Goal: Transaction & Acquisition: Purchase product/service

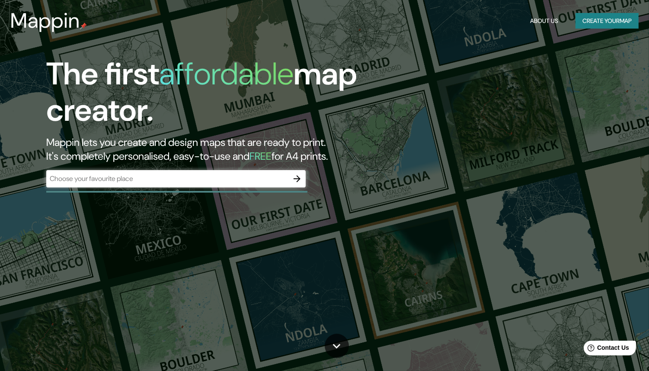
click at [199, 173] on div "​" at bounding box center [176, 178] width 260 height 17
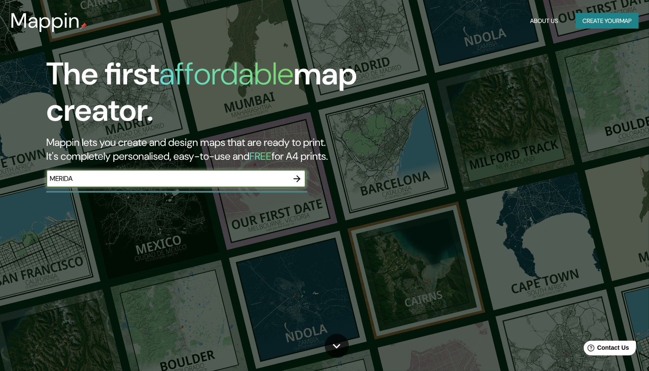
type input "merida yucatan"
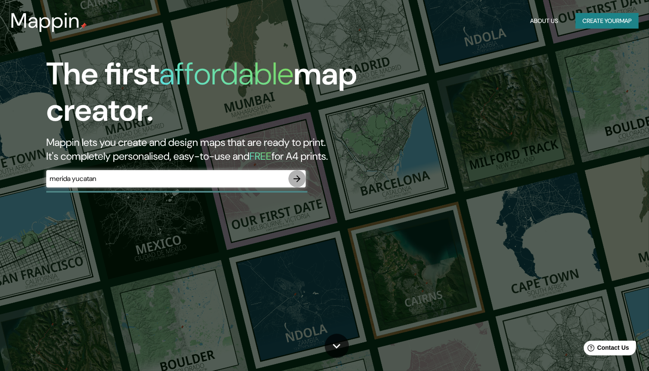
click at [300, 176] on icon "button" at bounding box center [297, 179] width 10 height 10
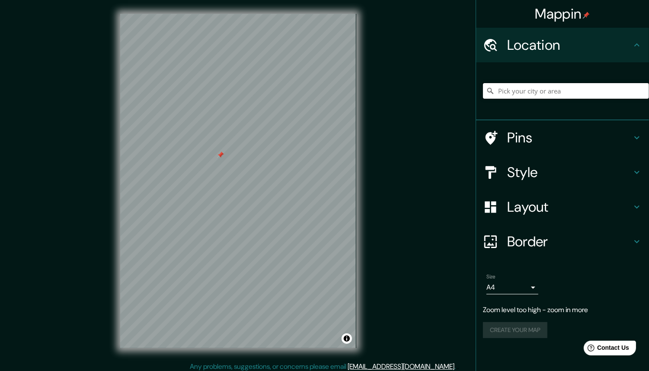
click at [514, 93] on input "Pick your city or area" at bounding box center [566, 91] width 166 height 16
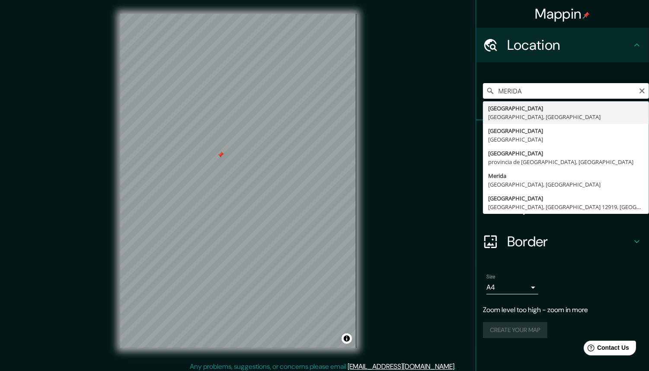
type input "Mérida, Yucatán, México"
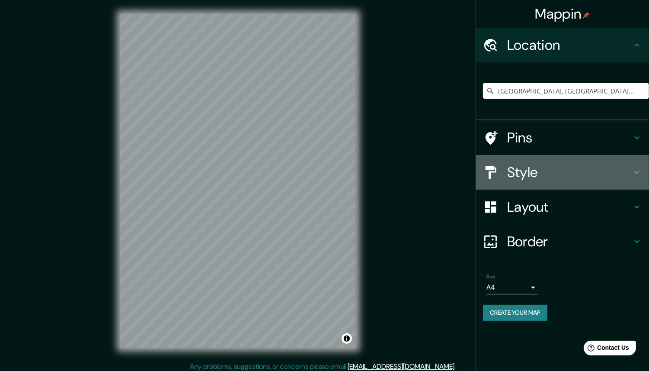
click at [574, 170] on h4 "Style" at bounding box center [570, 172] width 125 height 17
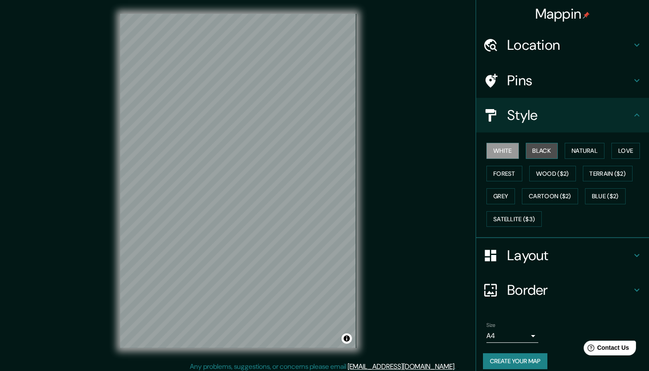
click at [540, 150] on button "Black" at bounding box center [542, 151] width 32 height 16
click at [584, 154] on button "Natural" at bounding box center [585, 151] width 40 height 16
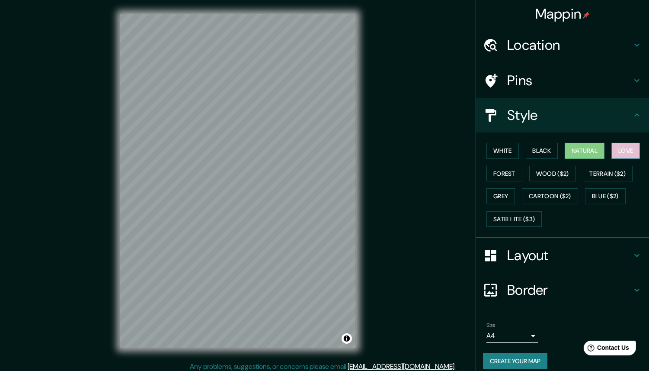
click at [623, 151] on button "Love" at bounding box center [626, 151] width 29 height 16
click at [502, 171] on button "Forest" at bounding box center [505, 174] width 36 height 16
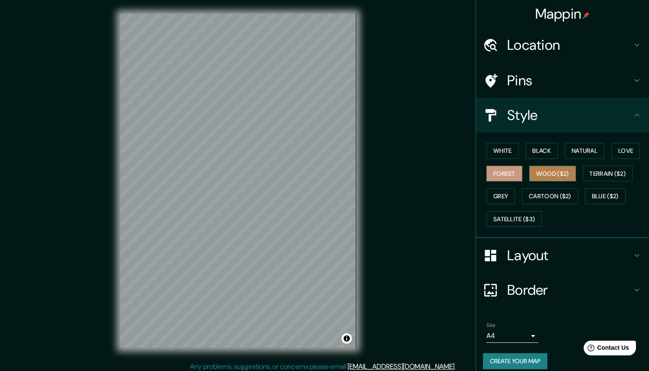
click at [530, 178] on button "Wood ($2)" at bounding box center [553, 174] width 47 height 16
click at [616, 174] on button "Terrain ($2)" at bounding box center [608, 174] width 50 height 16
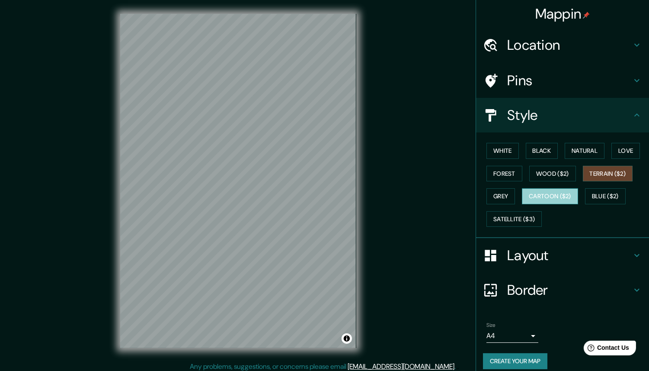
click at [540, 198] on button "Cartoon ($2)" at bounding box center [550, 196] width 56 height 16
click at [592, 192] on button "Blue ($2)" at bounding box center [605, 196] width 41 height 16
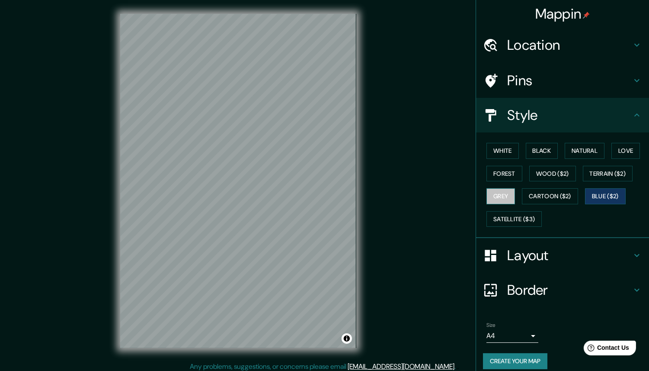
click at [496, 194] on button "Grey" at bounding box center [501, 196] width 29 height 16
click at [502, 148] on button "White" at bounding box center [503, 151] width 32 height 16
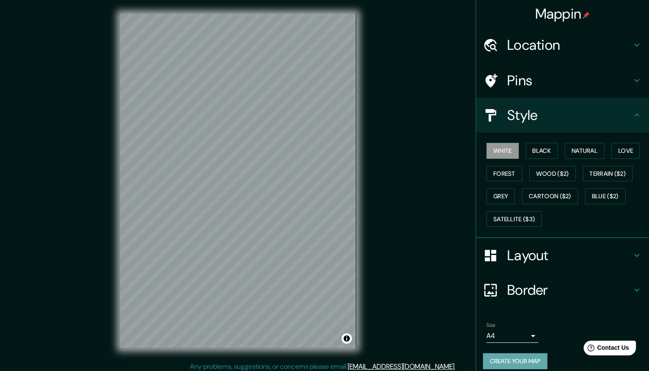
click at [527, 357] on button "Create your map" at bounding box center [515, 361] width 64 height 16
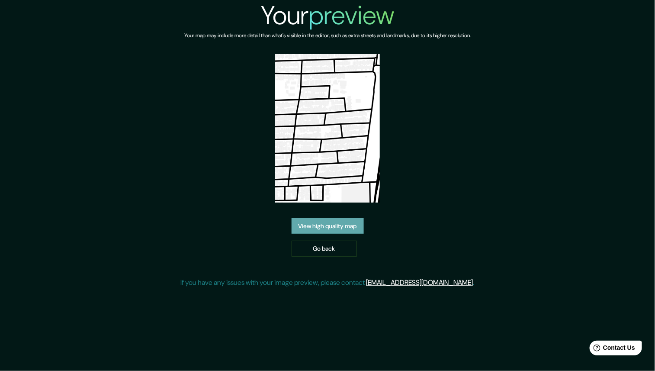
click at [332, 225] on link "View high quality map" at bounding box center [328, 226] width 72 height 16
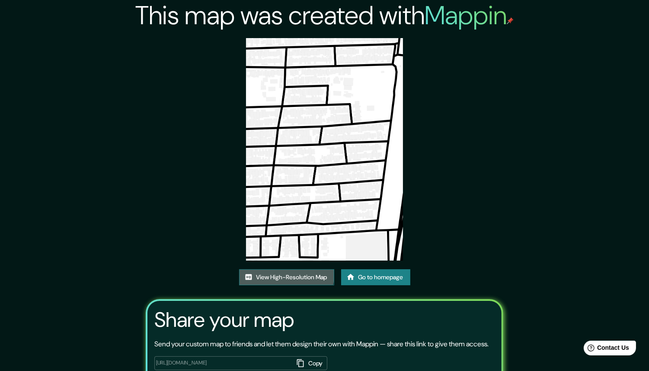
click at [281, 275] on link "View High-Resolution Map" at bounding box center [286, 277] width 95 height 16
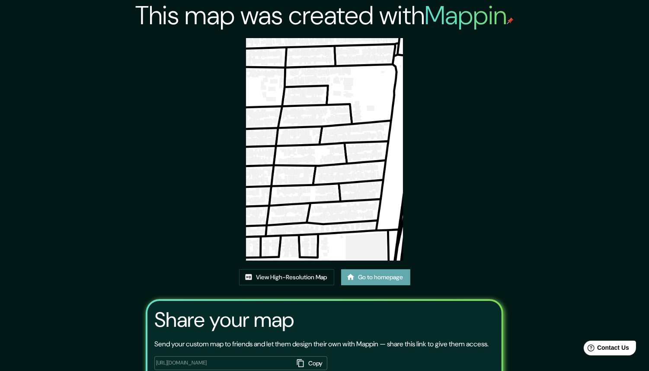
click at [372, 271] on link "Go to homepage" at bounding box center [375, 277] width 69 height 16
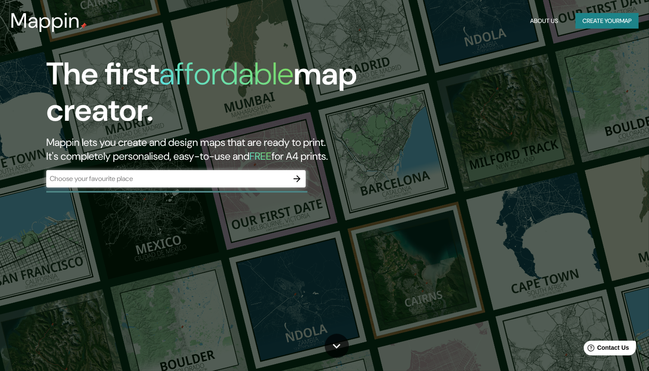
click at [223, 186] on div "​" at bounding box center [176, 178] width 260 height 17
click at [299, 184] on button "button" at bounding box center [297, 178] width 17 height 17
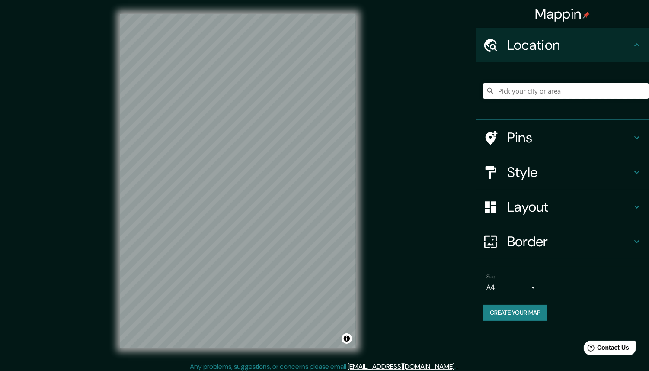
click at [526, 88] on input "Pick your city or area" at bounding box center [566, 91] width 166 height 16
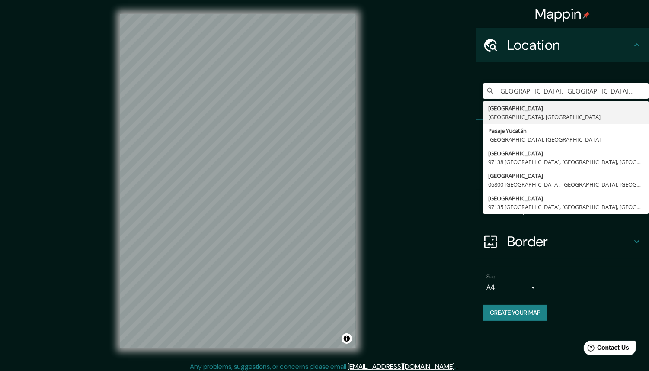
type input "Mérida, Yucatán, México"
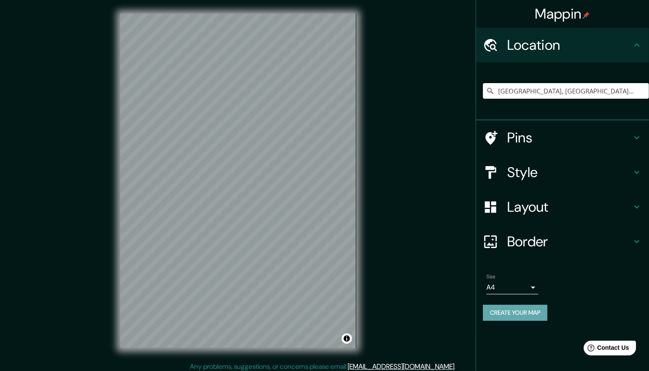
click at [517, 307] on button "Create your map" at bounding box center [515, 313] width 64 height 16
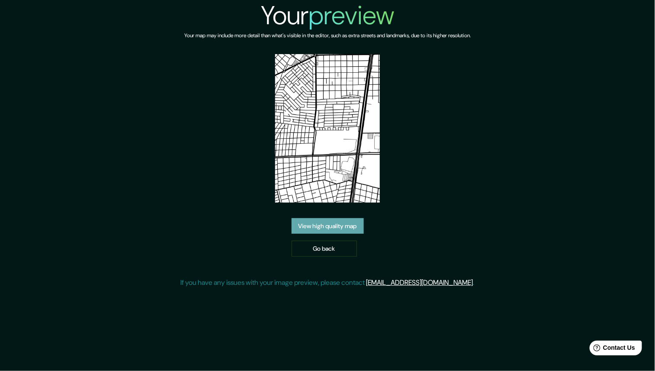
click at [335, 227] on link "View high quality map" at bounding box center [328, 226] width 72 height 16
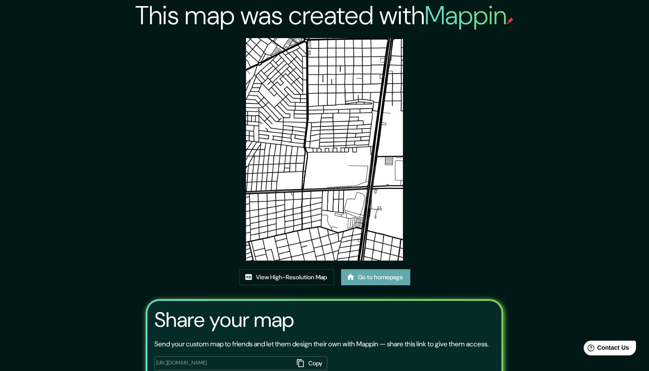
click at [363, 273] on link "Go to homepage" at bounding box center [375, 277] width 69 height 16
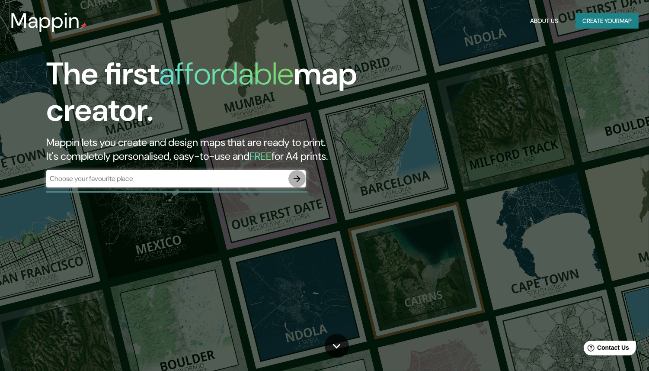
click at [296, 179] on icon "button" at bounding box center [297, 179] width 10 height 10
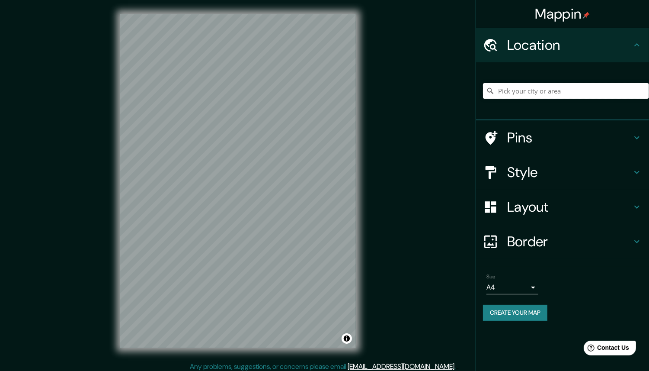
click at [506, 89] on input "Pick your city or area" at bounding box center [566, 91] width 166 height 16
type input "Mérida, Yucatán, México"
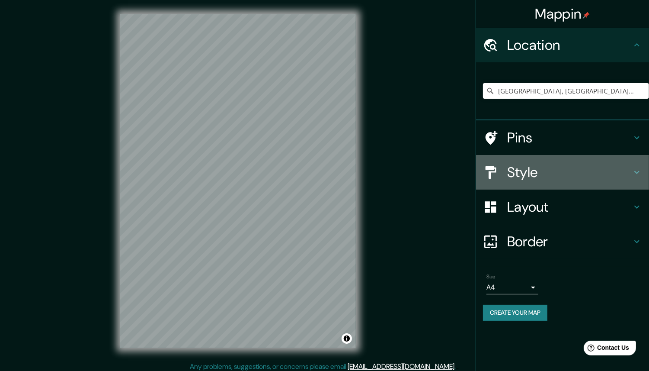
click at [511, 181] on div "Style" at bounding box center [562, 172] width 173 height 35
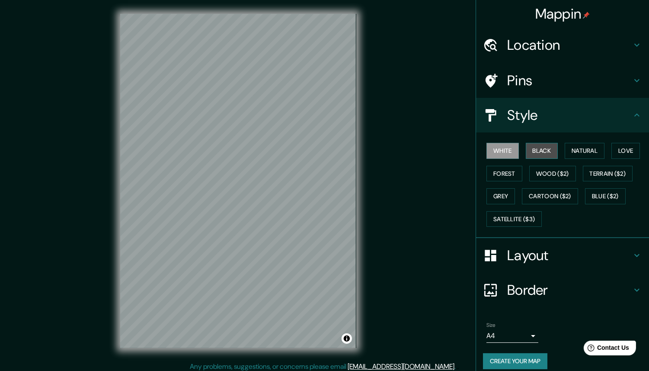
click at [547, 145] on button "Black" at bounding box center [542, 151] width 32 height 16
click at [580, 149] on button "Natural" at bounding box center [585, 151] width 40 height 16
click at [292, 160] on div at bounding box center [291, 161] width 7 height 7
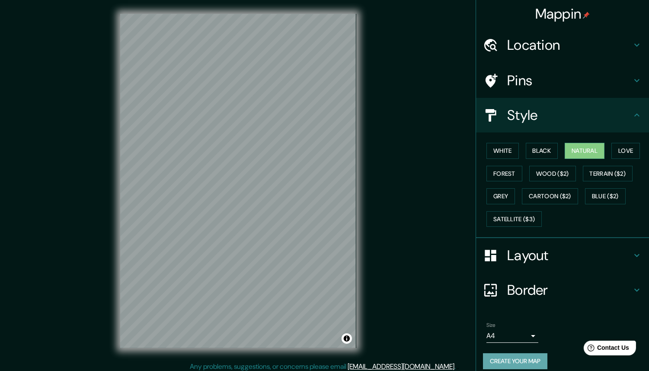
click at [514, 361] on button "Create your map" at bounding box center [515, 361] width 64 height 16
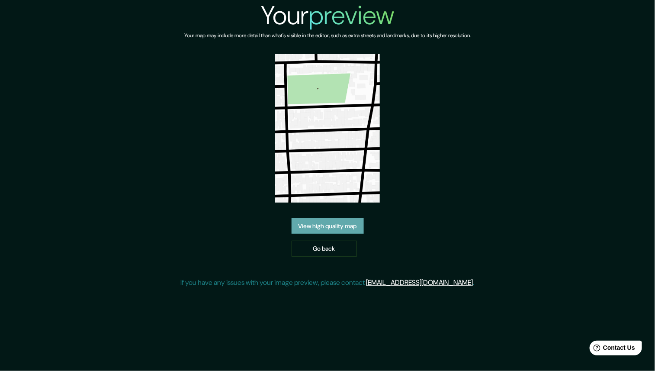
click at [312, 226] on link "View high quality map" at bounding box center [328, 226] width 72 height 16
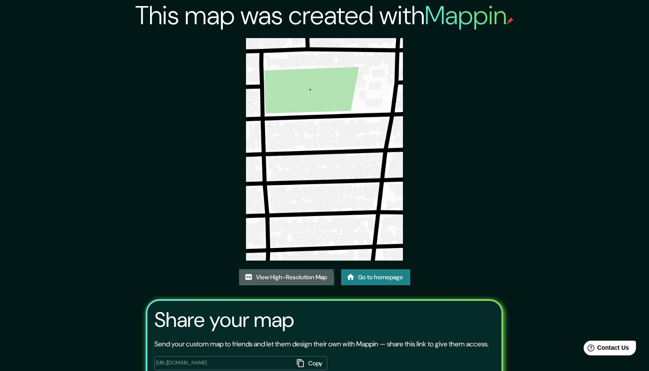
click at [272, 280] on link "View High-Resolution Map" at bounding box center [286, 277] width 95 height 16
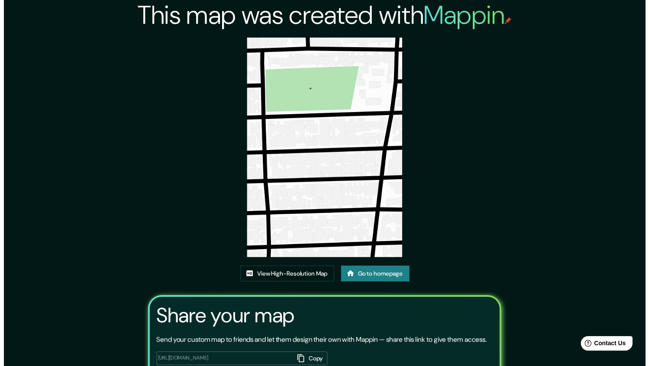
scroll to position [57, 0]
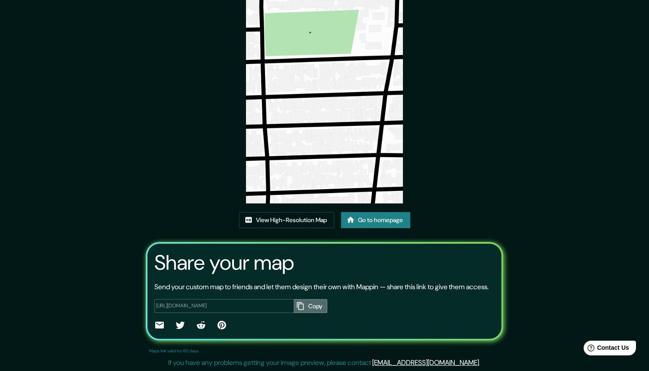
click at [318, 305] on button "Copy" at bounding box center [311, 306] width 34 height 14
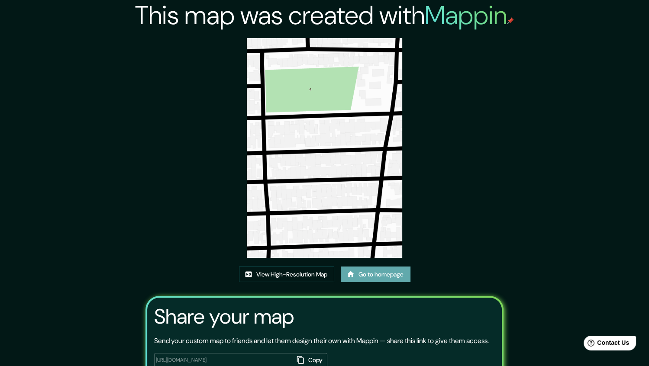
click at [382, 273] on link "Go to homepage" at bounding box center [375, 275] width 69 height 16
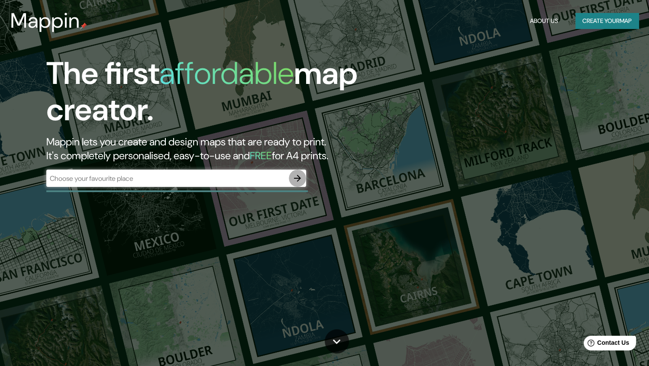
click at [297, 175] on icon "button" at bounding box center [297, 178] width 7 height 7
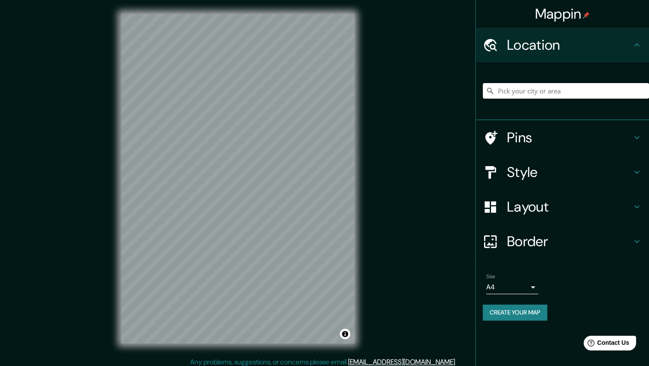
click at [521, 90] on input "Pick your city or area" at bounding box center [565, 91] width 166 height 16
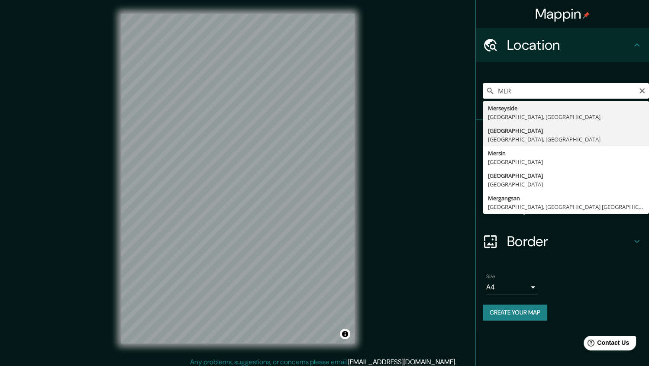
type input "Mérida, Yucatán, México"
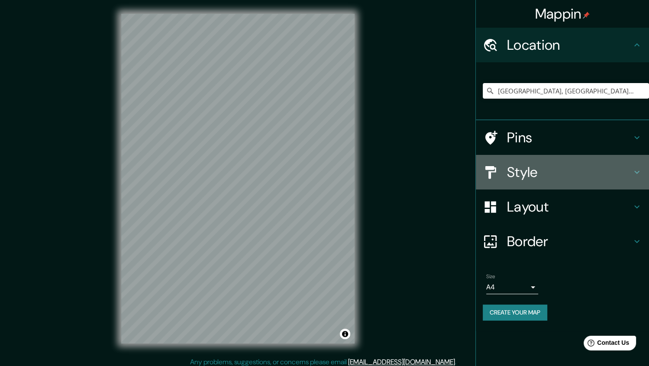
click at [569, 171] on h4 "Style" at bounding box center [569, 172] width 125 height 17
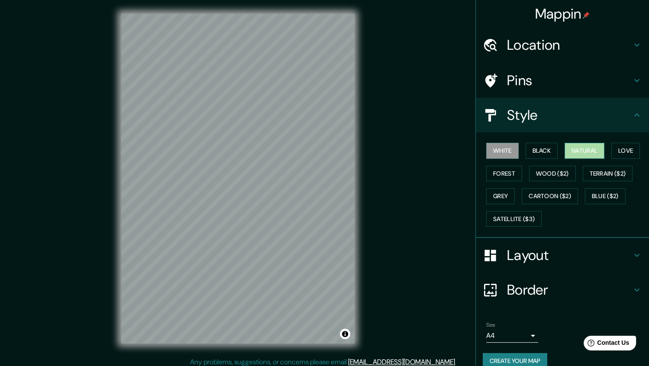
click at [580, 150] on button "Natural" at bounding box center [584, 151] width 40 height 16
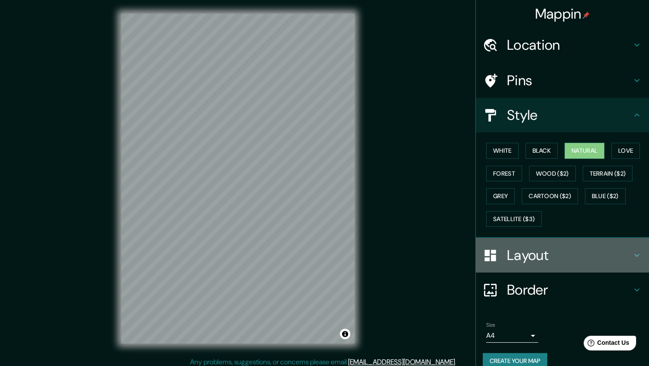
click at [593, 247] on h4 "Layout" at bounding box center [569, 255] width 125 height 17
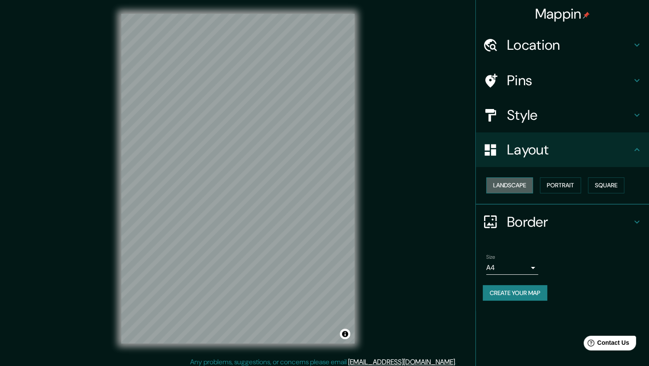
click at [513, 192] on button "Landscape" at bounding box center [509, 185] width 47 height 16
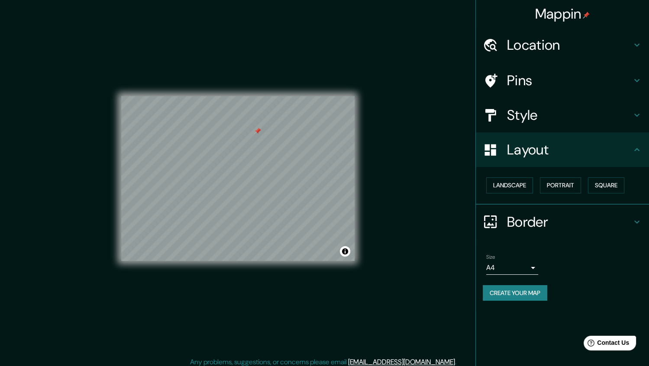
click at [256, 133] on div at bounding box center [257, 131] width 7 height 7
click at [274, 165] on div at bounding box center [273, 162] width 7 height 7
click at [270, 161] on div at bounding box center [273, 162] width 7 height 7
click at [270, 161] on div at bounding box center [270, 162] width 7 height 7
click at [531, 289] on button "Create your map" at bounding box center [514, 293] width 64 height 16
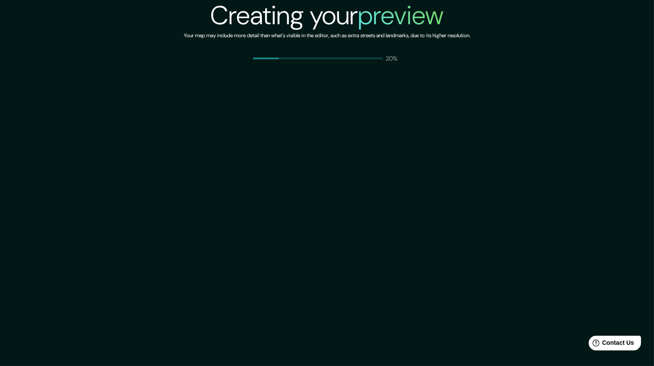
click at [347, 205] on div "Creating your preview Your map may include more detail than what's visible in t…" at bounding box center [327, 183] width 654 height 366
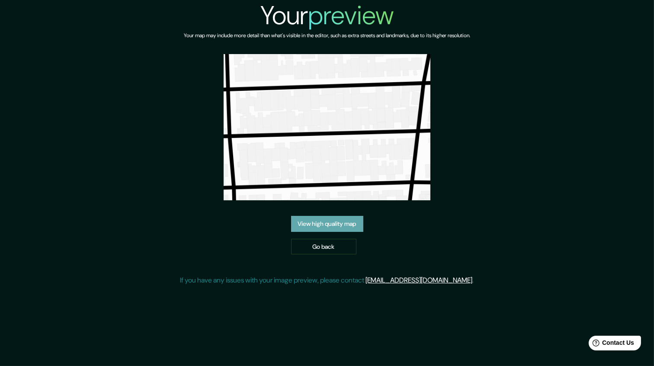
click at [325, 225] on link "View high quality map" at bounding box center [327, 224] width 72 height 16
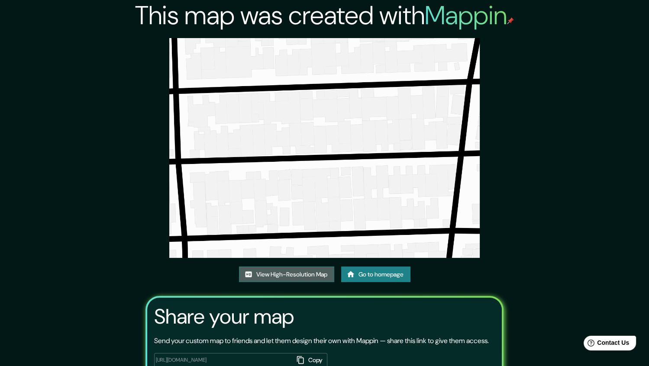
click at [304, 272] on link "View High-Resolution Map" at bounding box center [286, 275] width 95 height 16
